Goal: Navigation & Orientation: Find specific page/section

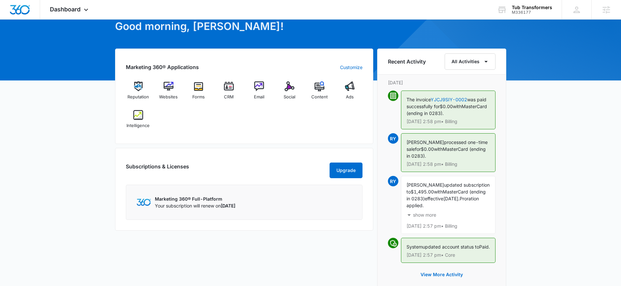
scroll to position [39, 0]
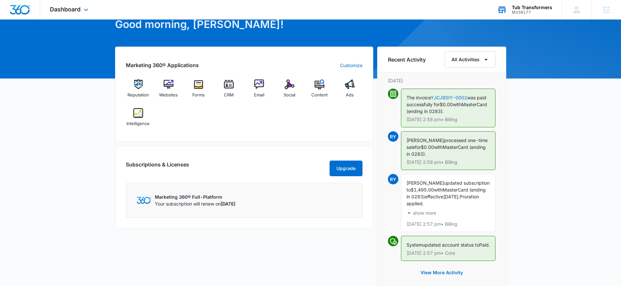
click at [548, 14] on div "M336177" at bounding box center [532, 12] width 40 height 5
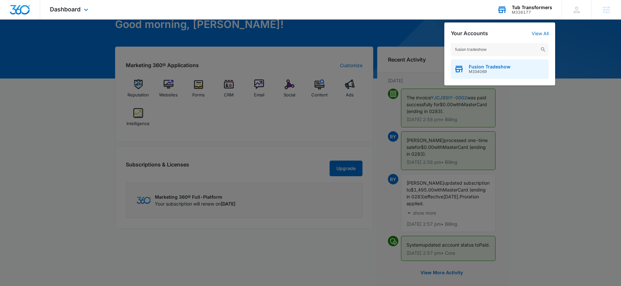
type input "fusion tradeshow"
click at [477, 71] on span "M334069" at bounding box center [490, 71] width 42 height 5
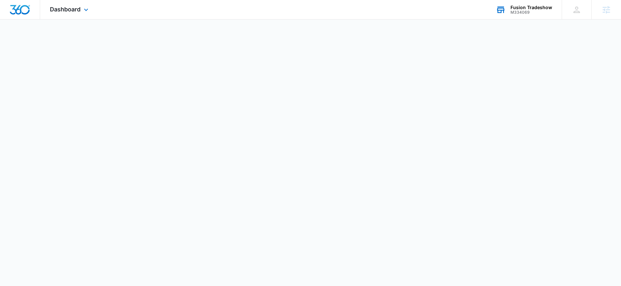
scroll to position [0, 0]
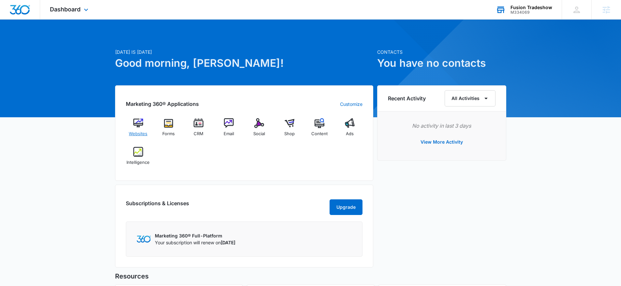
click at [131, 126] on div "Websites" at bounding box center [138, 129] width 25 height 23
click at [287, 127] on img at bounding box center [290, 123] width 10 height 10
